Goal: Information Seeking & Learning: Learn about a topic

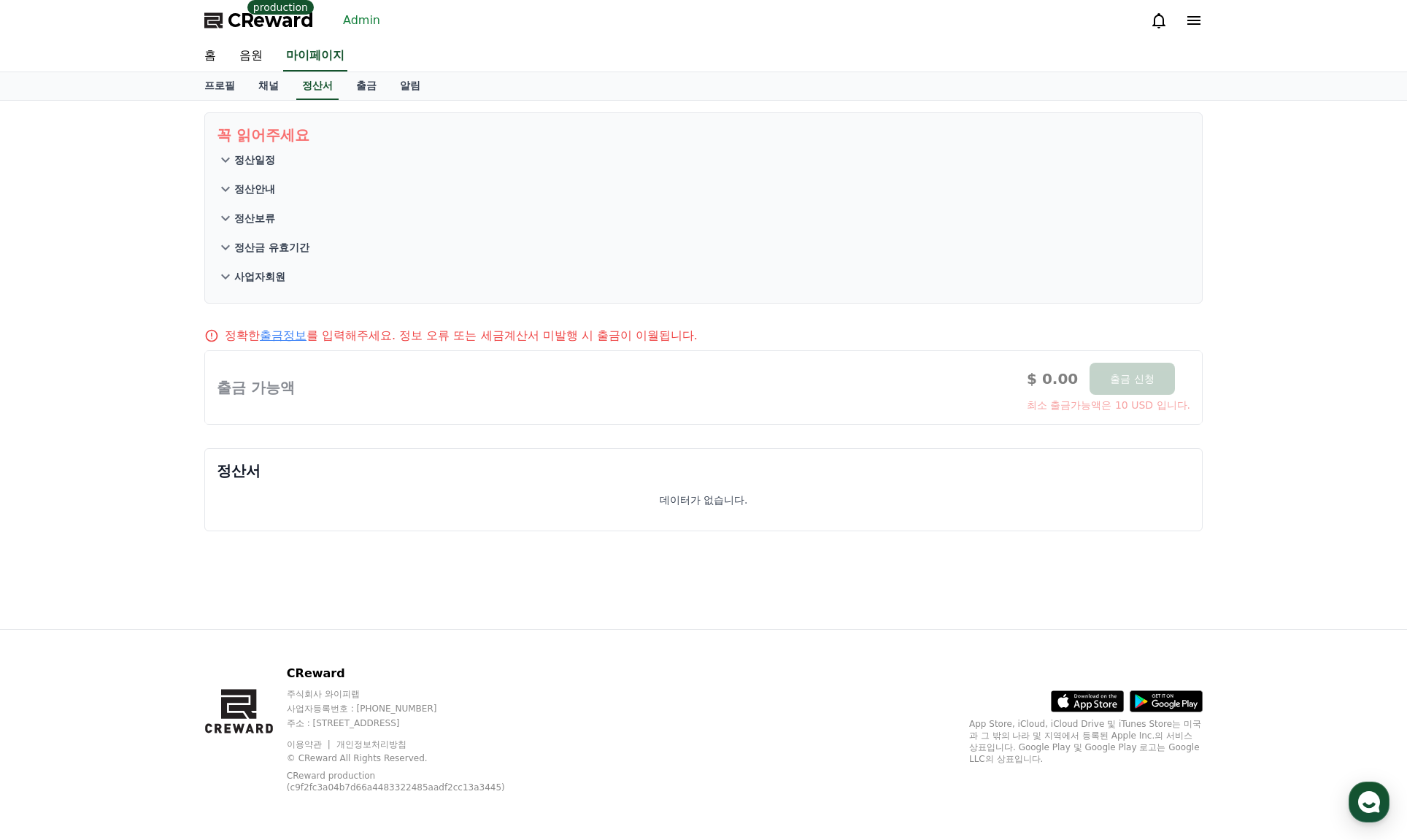
click at [335, 20] on div "CReward production Admin" at bounding box center [295, 20] width 182 height 23
click at [346, 20] on link "Admin" at bounding box center [362, 20] width 49 height 23
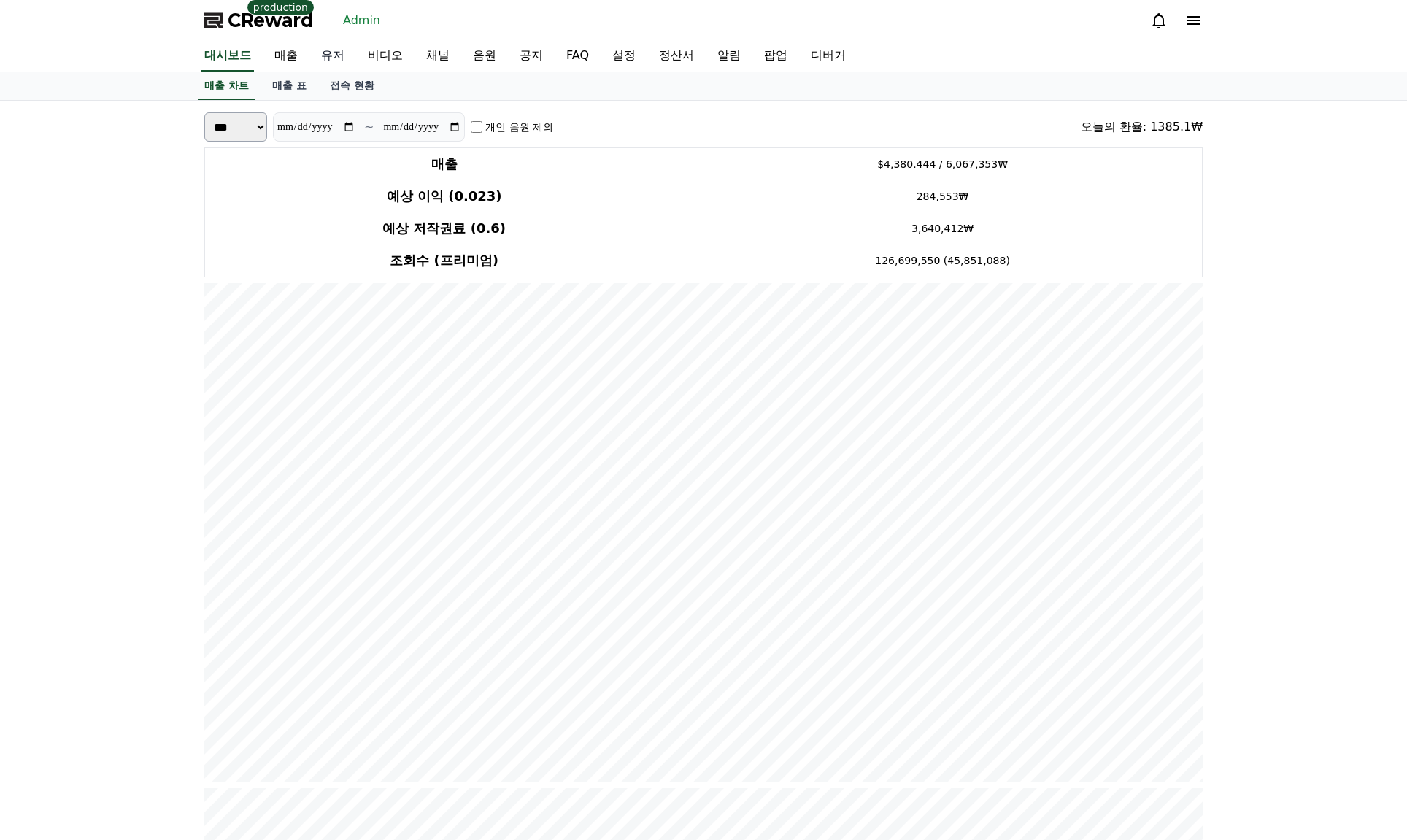
click at [329, 55] on link "유저" at bounding box center [333, 55] width 47 height 30
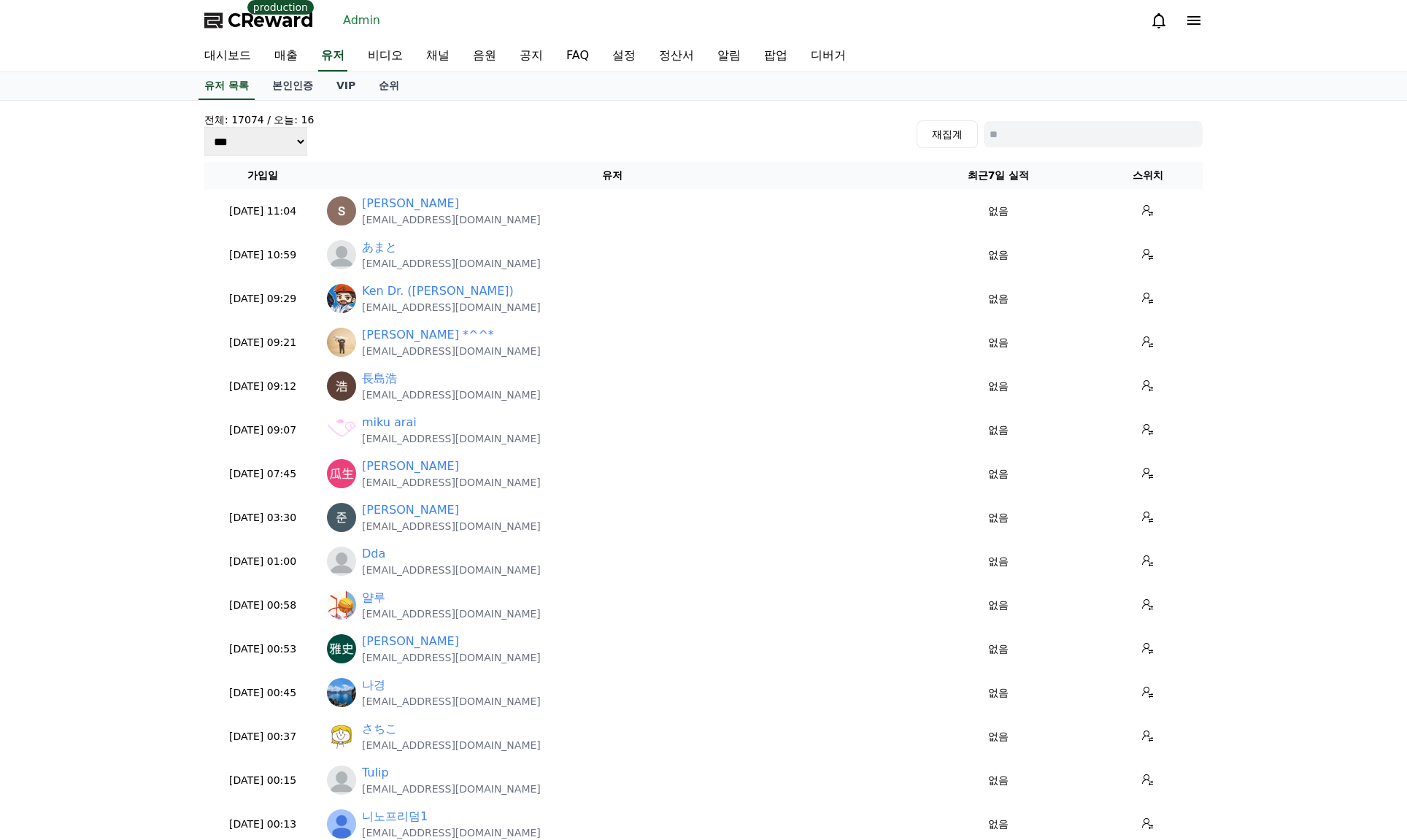
click at [295, 27] on span "CReward" at bounding box center [270, 20] width 86 height 23
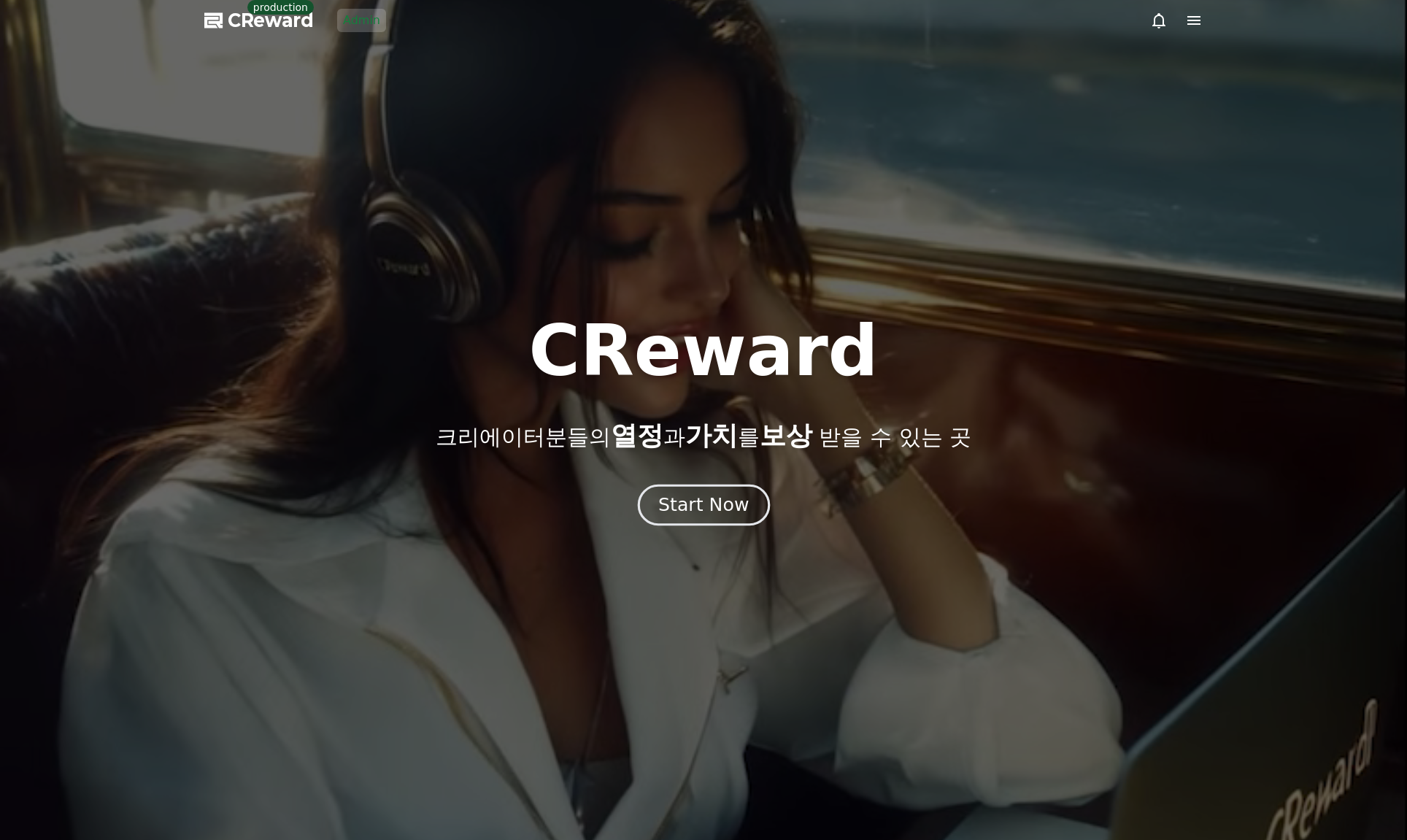
click at [691, 501] on div "Start Now" at bounding box center [704, 505] width 90 height 25
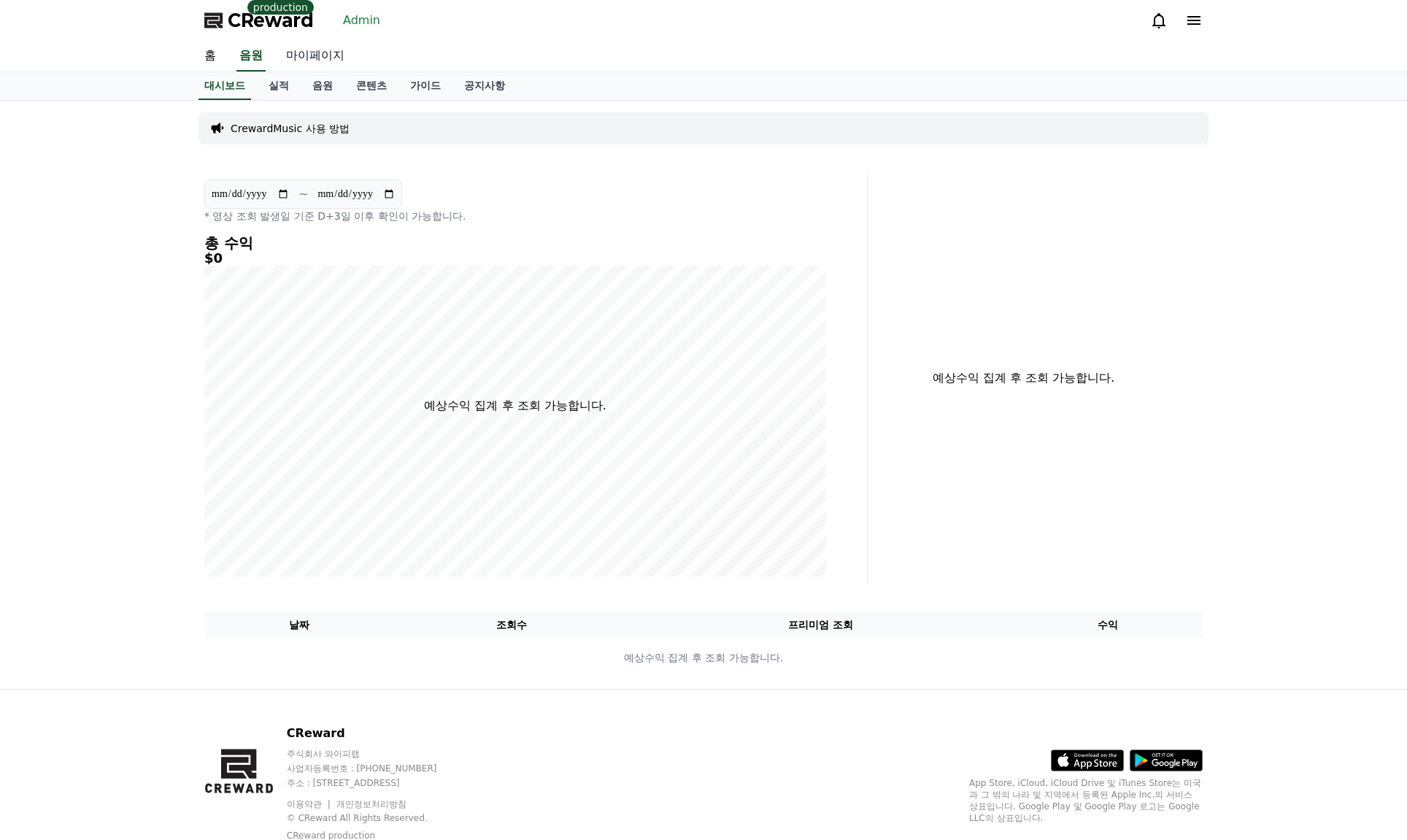
click at [317, 61] on link "마이페이지" at bounding box center [315, 55] width 82 height 30
select select "**********"
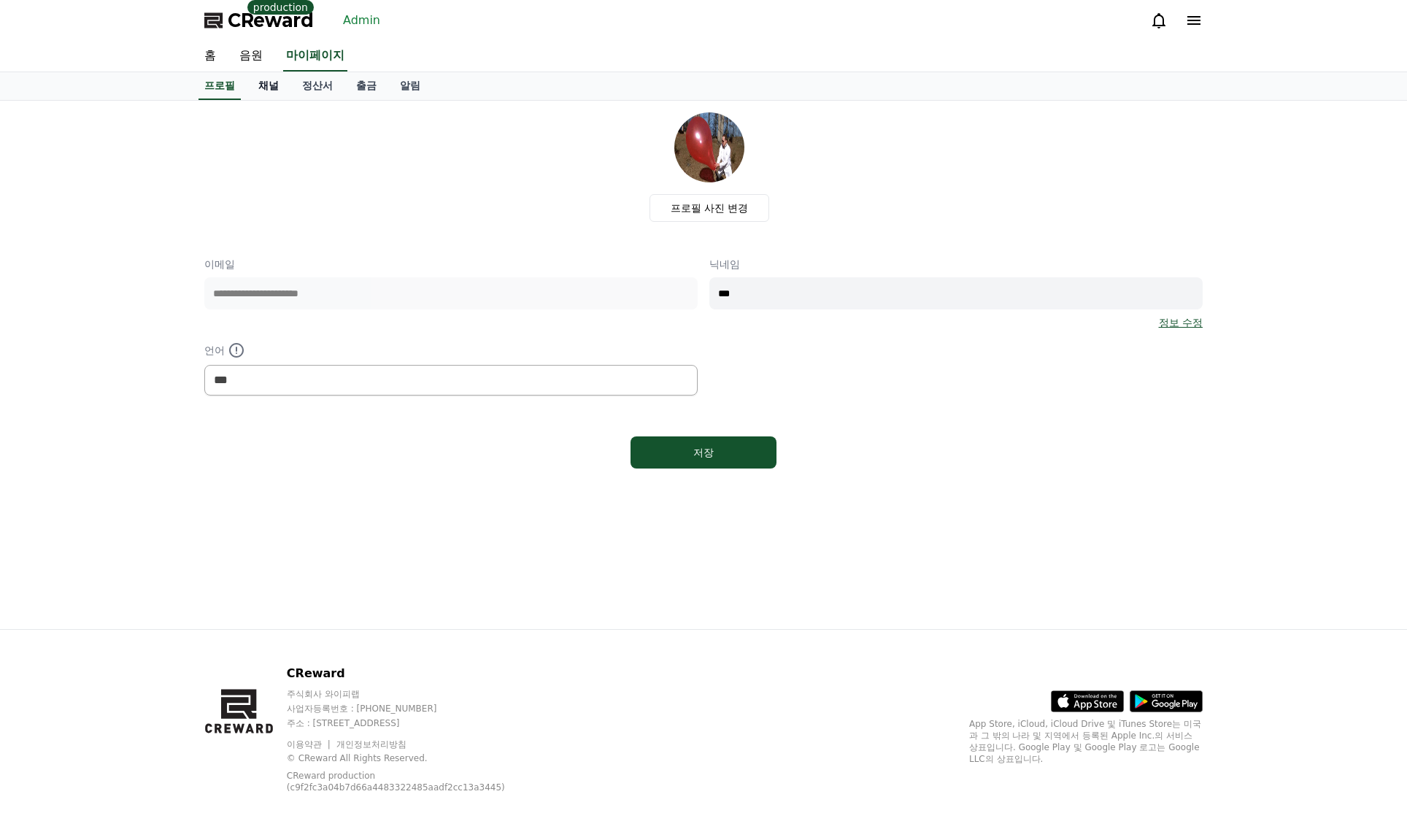
click at [279, 93] on link "채널" at bounding box center [269, 86] width 44 height 28
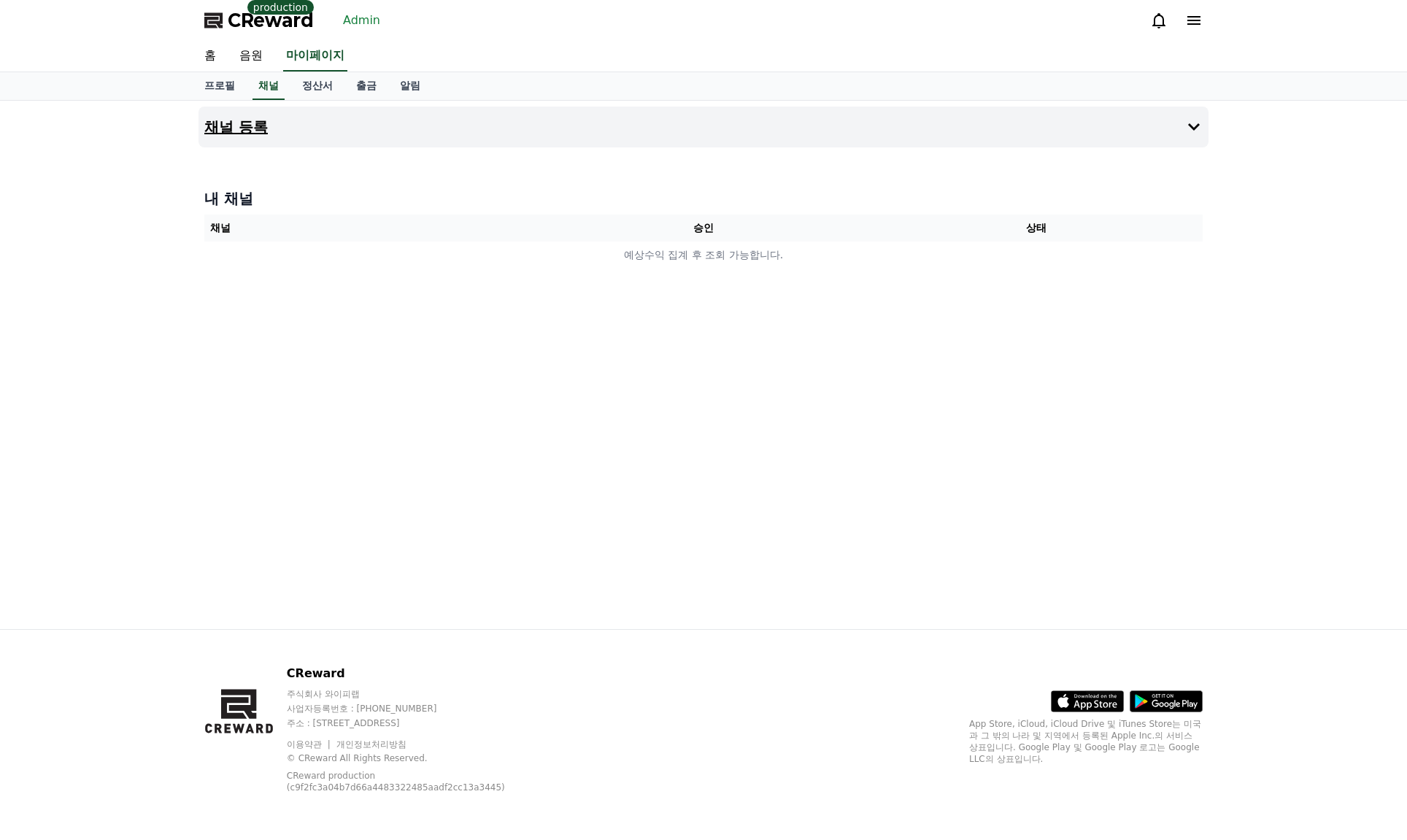
click at [339, 125] on button "채널 등록" at bounding box center [704, 127] width 1010 height 41
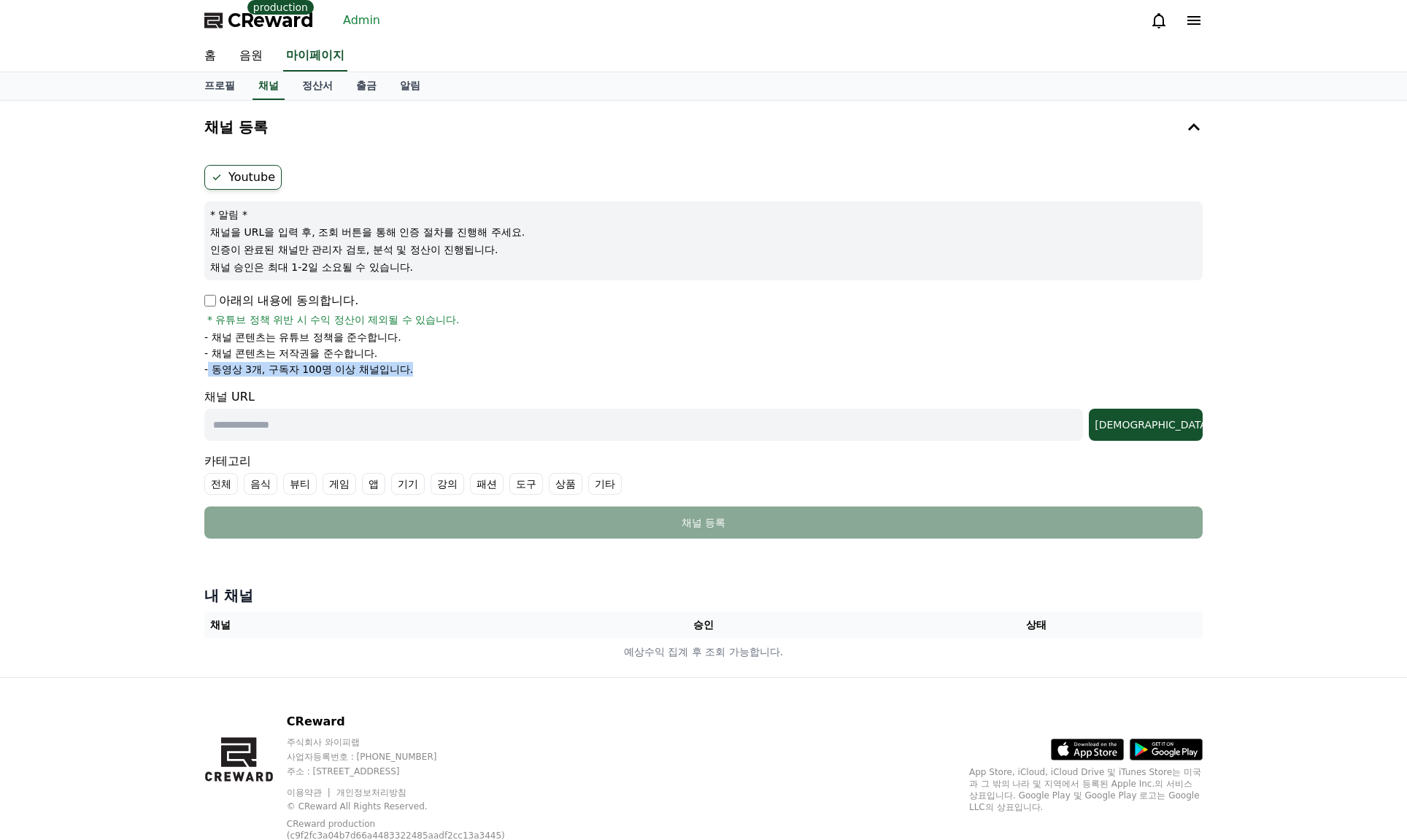
drag, startPoint x: 444, startPoint y: 376, endPoint x: 207, endPoint y: 367, distance: 237.2
click at [207, 367] on form "Youtube * 알림 * 채널을 URL을 입력 후, 조회 버튼을 통해 인증 절차를 진행해 주세요. 인증이 완료된 채널만 관리자 검토, 분석 …" at bounding box center [703, 351] width 999 height 373
click at [352, 28] on link "Admin" at bounding box center [362, 20] width 49 height 23
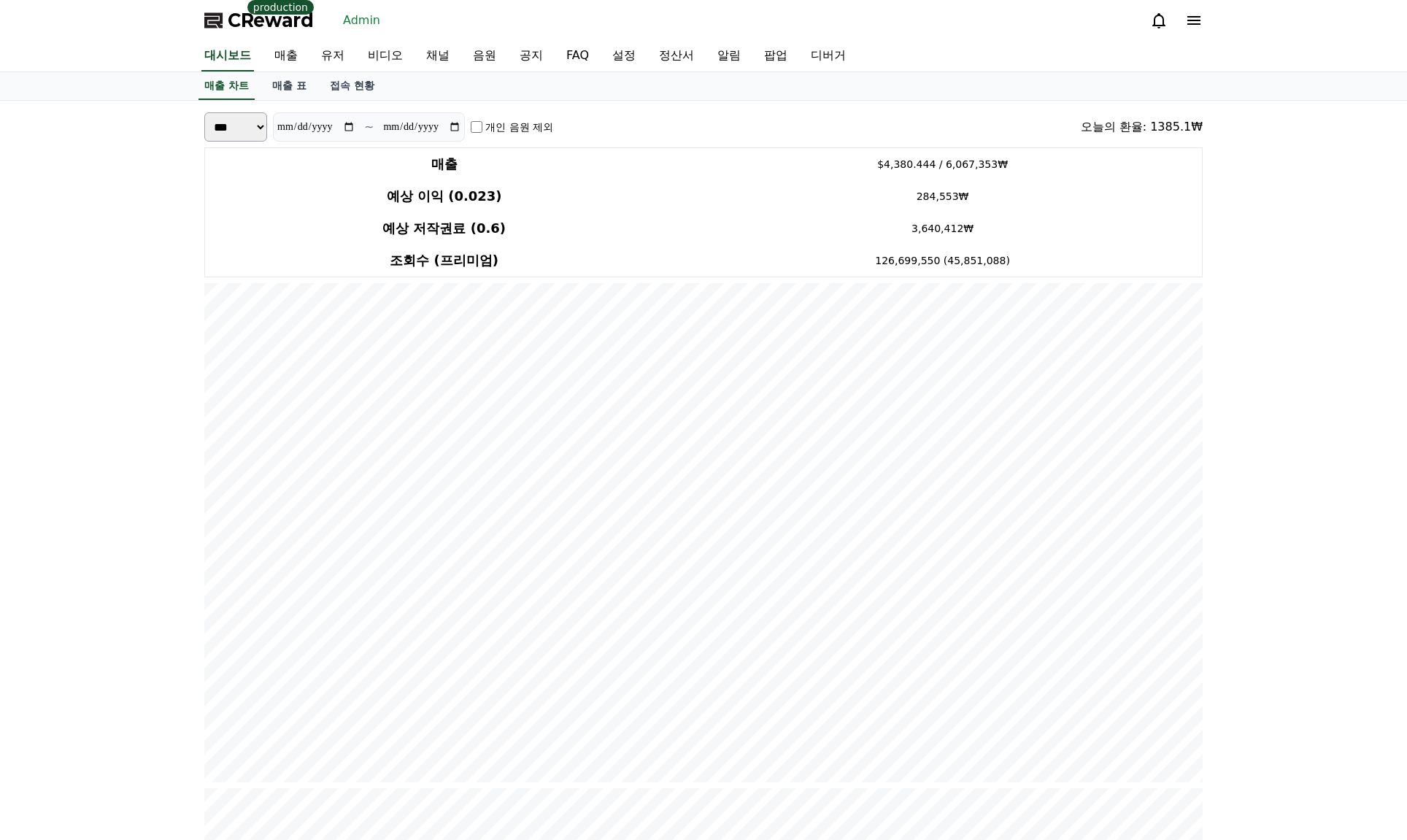
click at [270, 30] on span "CReward" at bounding box center [270, 20] width 86 height 23
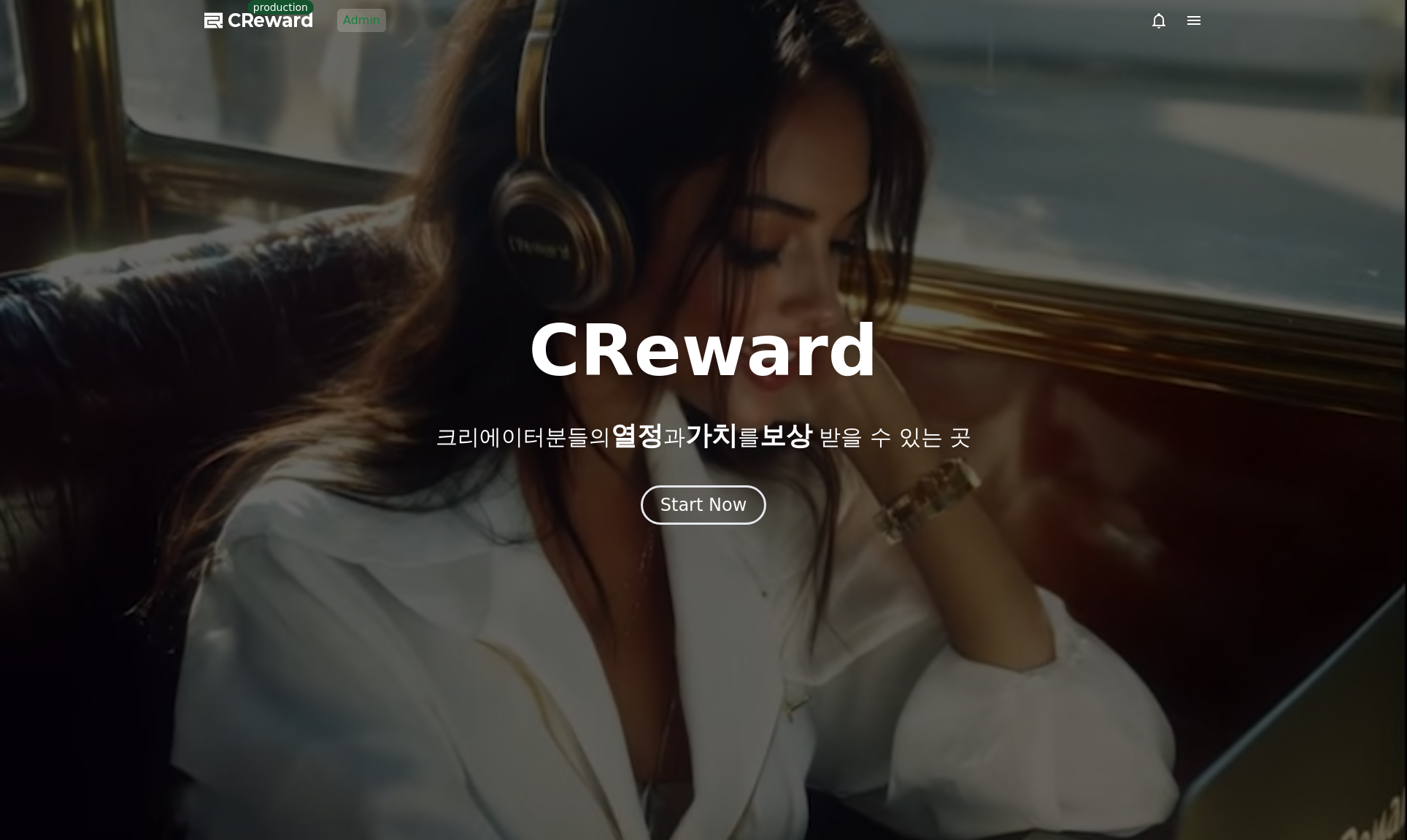
click at [741, 531] on div at bounding box center [703, 420] width 1407 height 840
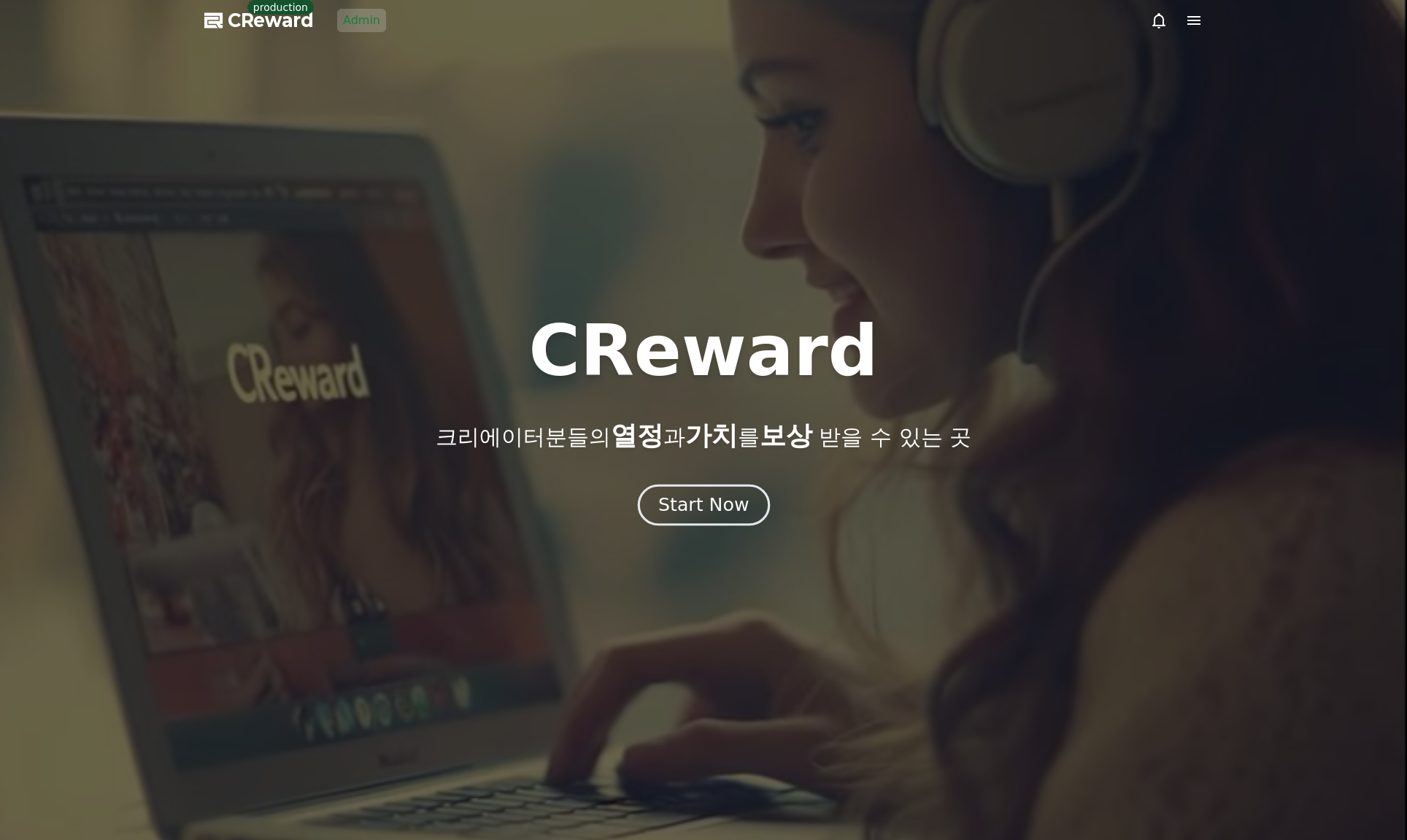
click at [718, 517] on button "Start Now" at bounding box center [703, 504] width 132 height 41
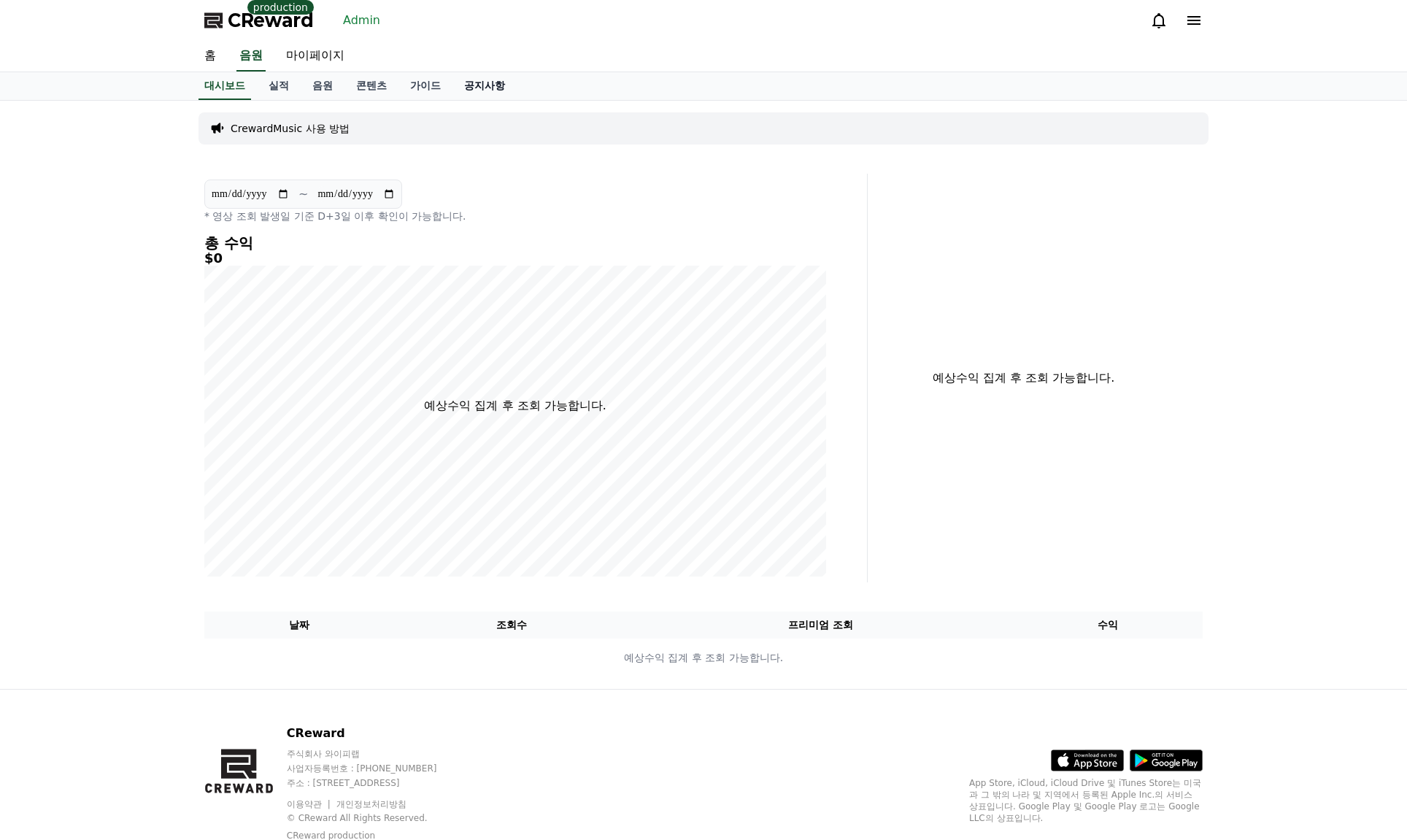
click at [477, 94] on link "공지사항" at bounding box center [485, 86] width 64 height 28
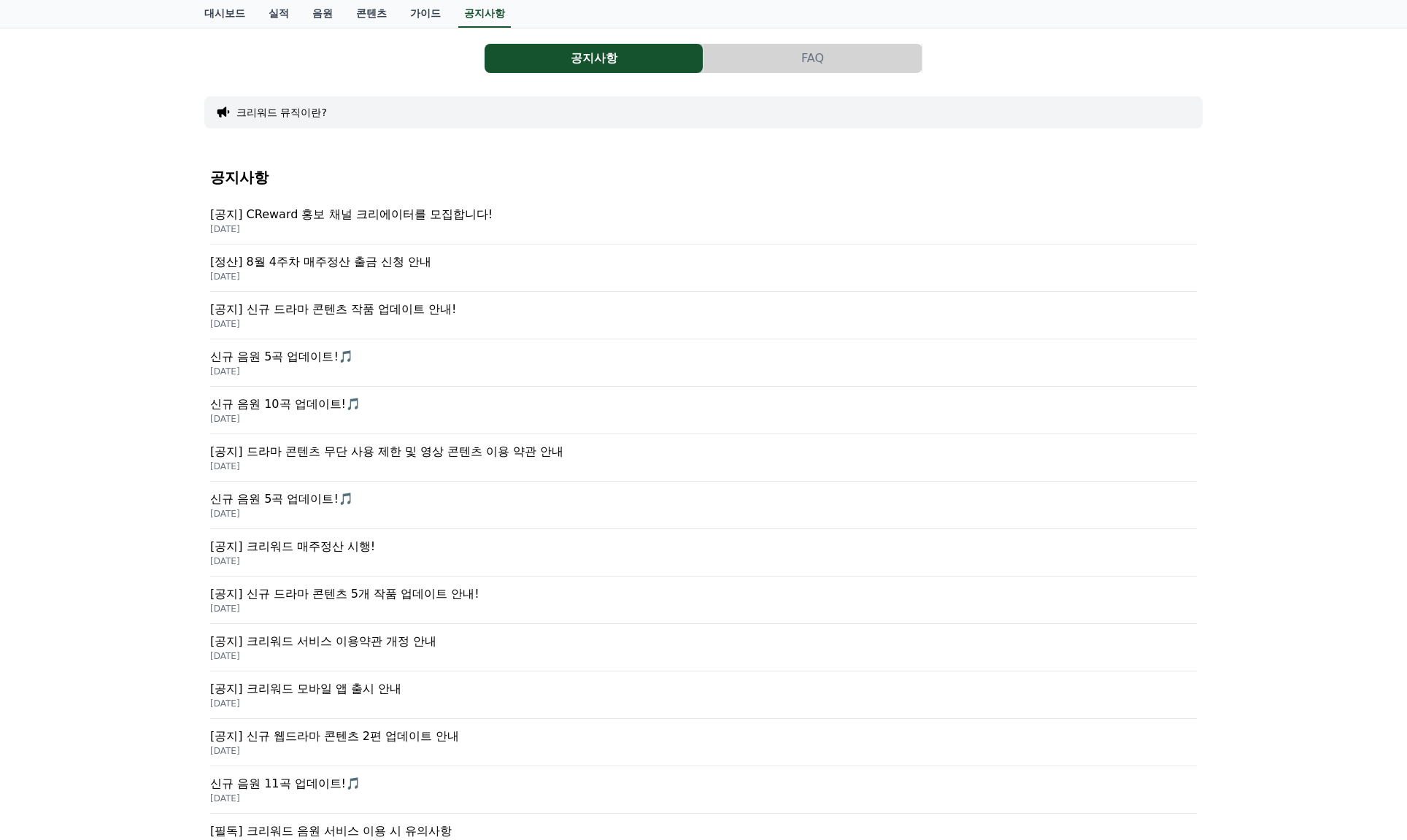
scroll to position [365, 0]
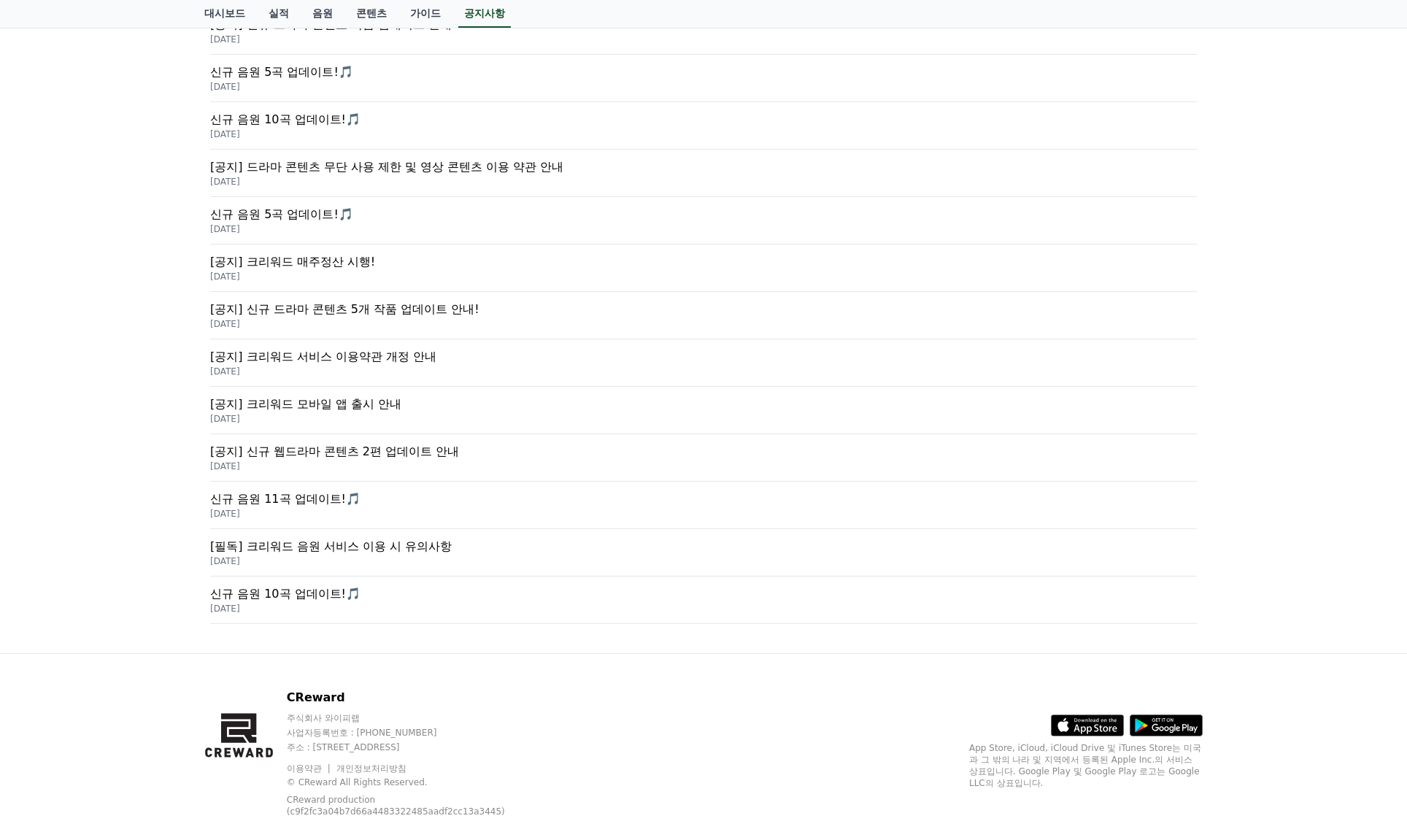
click at [338, 410] on p "[공지] 크리워드 모바일 앱 출시 안내" at bounding box center [704, 404] width 987 height 17
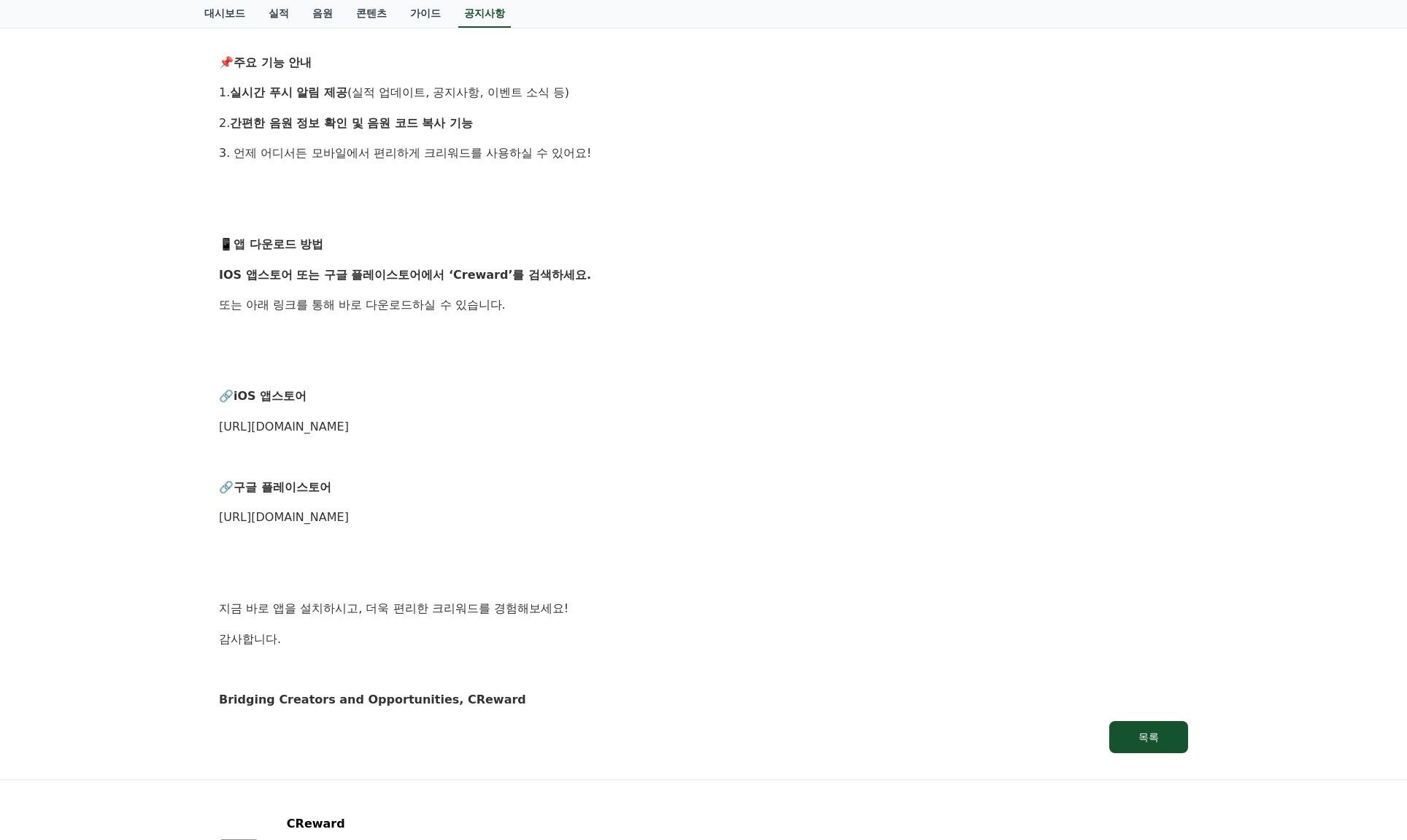
scroll to position [438, 0]
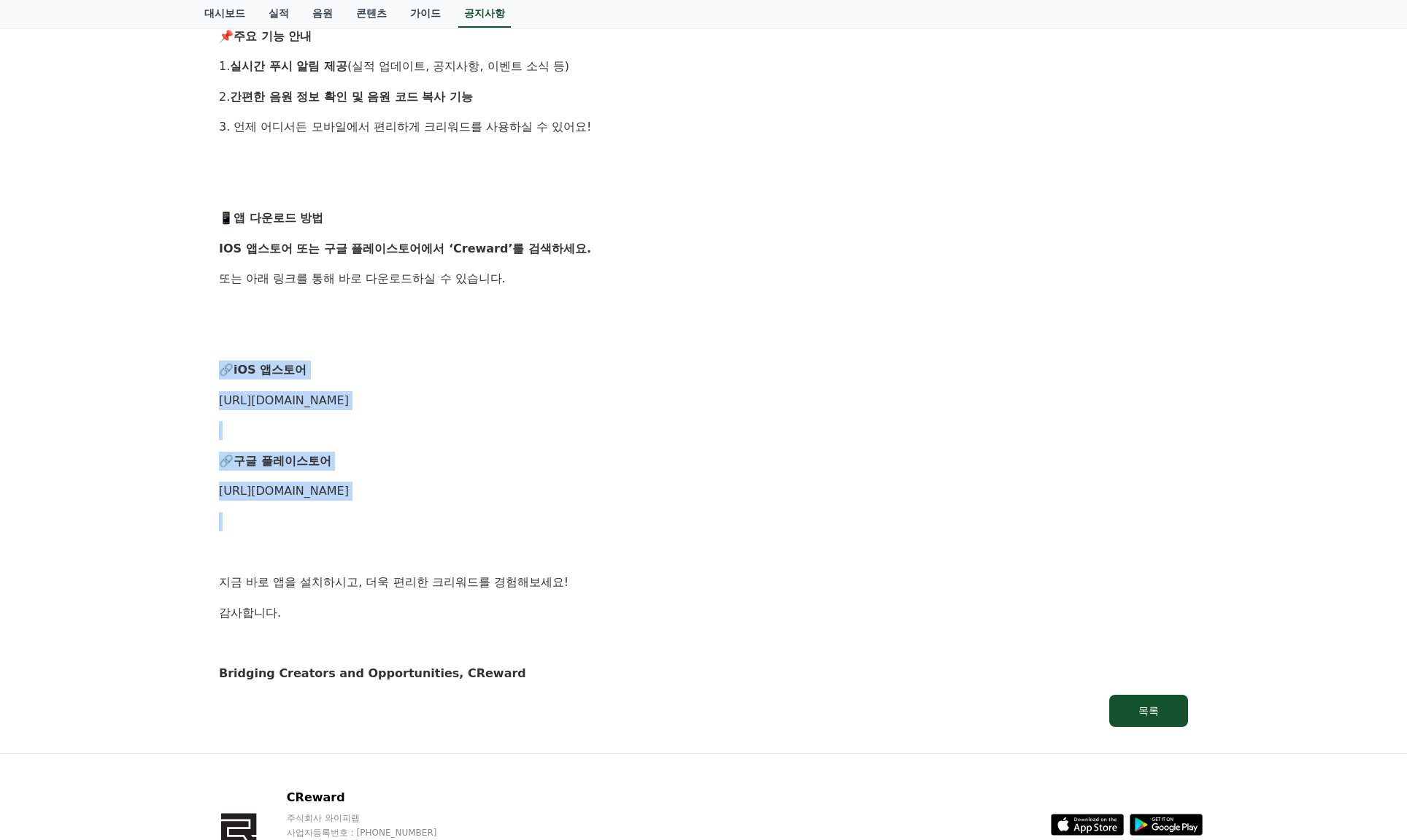
drag, startPoint x: 645, startPoint y: 510, endPoint x: 190, endPoint y: 376, distance: 474.3
click at [190, 376] on div "공지사항 FAQ [공지] 크리워드 모바일 앱 출시 안내 작성일: [DATE] 안녕하세요, 크리워드입니다! 여러분의 편리한 이용을 위해 크리워드…" at bounding box center [703, 207] width 1407 height 1090
copy div "🔗 iOS 앱스토어 [URL][DOMAIN_NAME] 🔗 구글 플레이스토어 [URL][DOMAIN_NAME]"
click at [564, 383] on div "안녕하세요, 크리워드입니다! 여러분의 편리한 이용을 위해 크리워드 공식 모바일 앱 이 드디어 출시되었습니다! 이제 모바일에서도 더욱 쉽고 빠르…" at bounding box center [704, 264] width 970 height 838
drag, startPoint x: 606, startPoint y: 398, endPoint x: 199, endPoint y: 352, distance: 409.6
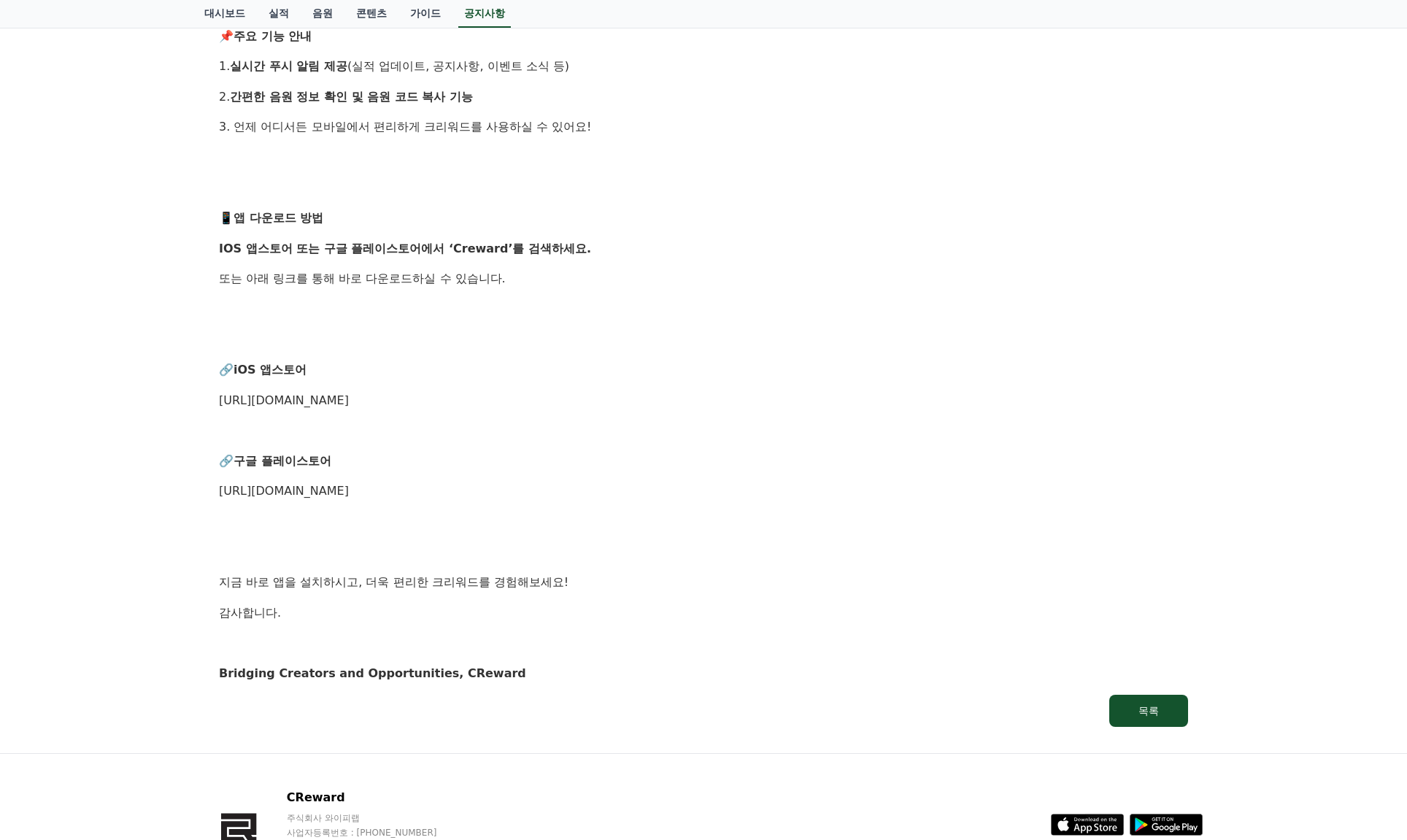
click at [199, 352] on div "공지사항 FAQ [공지] 크리워드 모바일 앱 출시 안내 작성일: [DATE] 안녕하세요, 크리워드입니다! 여러분의 편리한 이용을 위해 크리워드…" at bounding box center [704, 208] width 1010 height 1078
copy div "🔗 iOS 앱스토어 [URL][DOMAIN_NAME]"
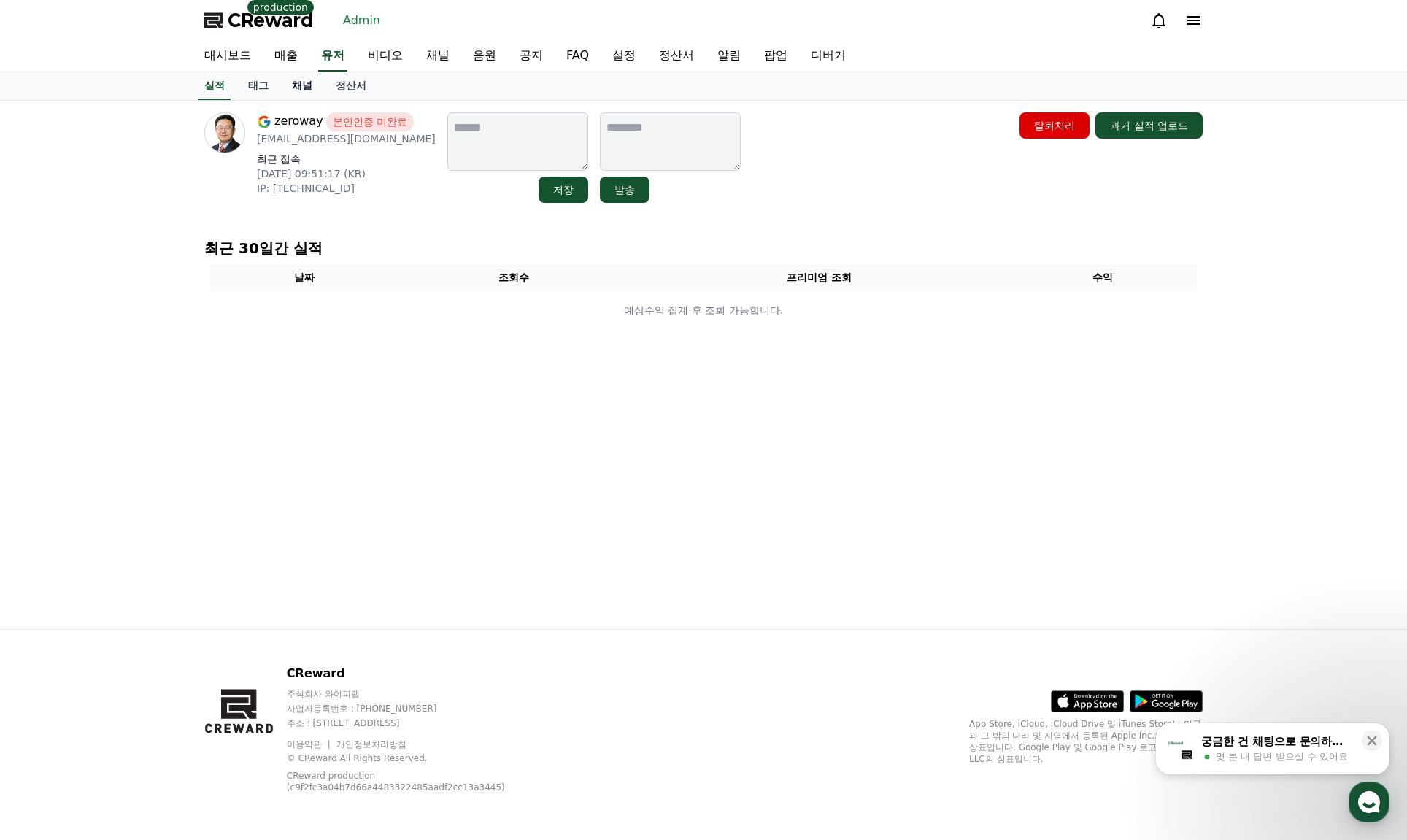
click at [292, 82] on link "채널" at bounding box center [302, 86] width 44 height 28
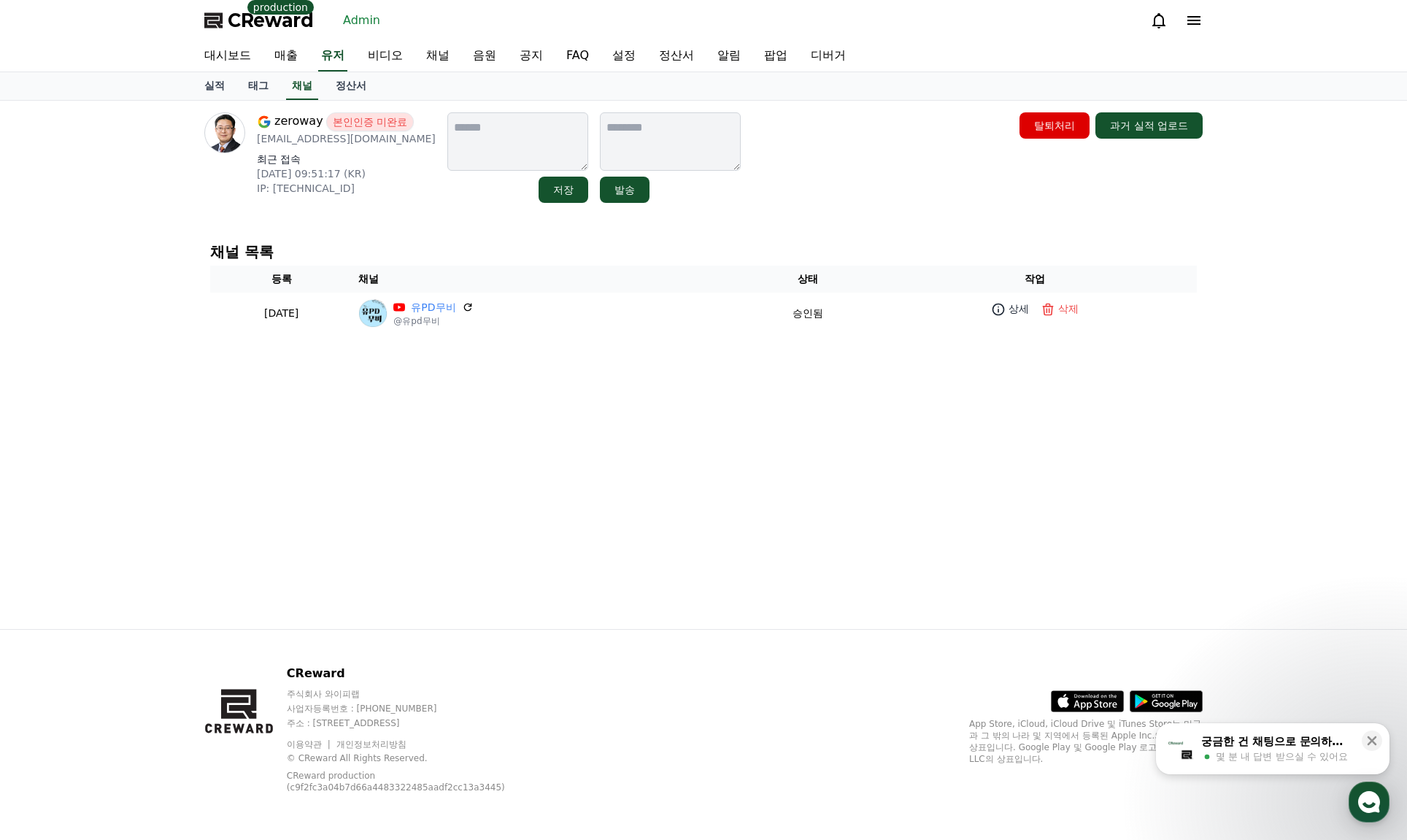
click at [847, 201] on div "zeroway 본인인증 미완료 [EMAIL_ADDRESS][DOMAIN_NAME] 최근 접속 [DATE] 09:51:17 (KR) IP: [T…" at bounding box center [703, 157] width 999 height 90
